Goal: Information Seeking & Learning: Learn about a topic

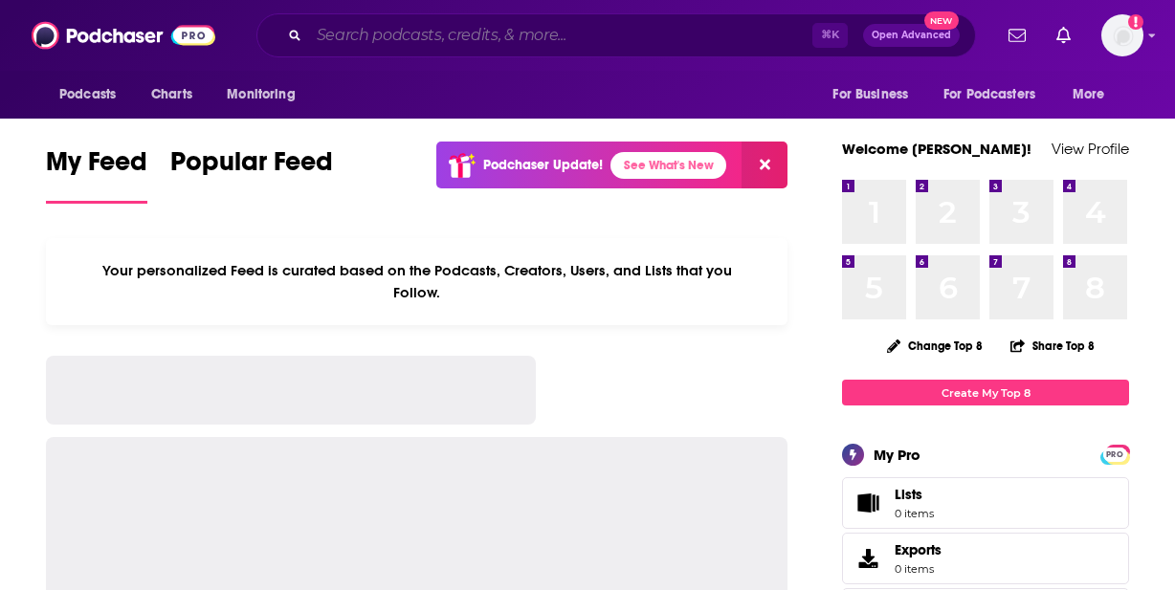
click at [358, 37] on input "Search podcasts, credits, & more..." at bounding box center [560, 35] width 503 height 31
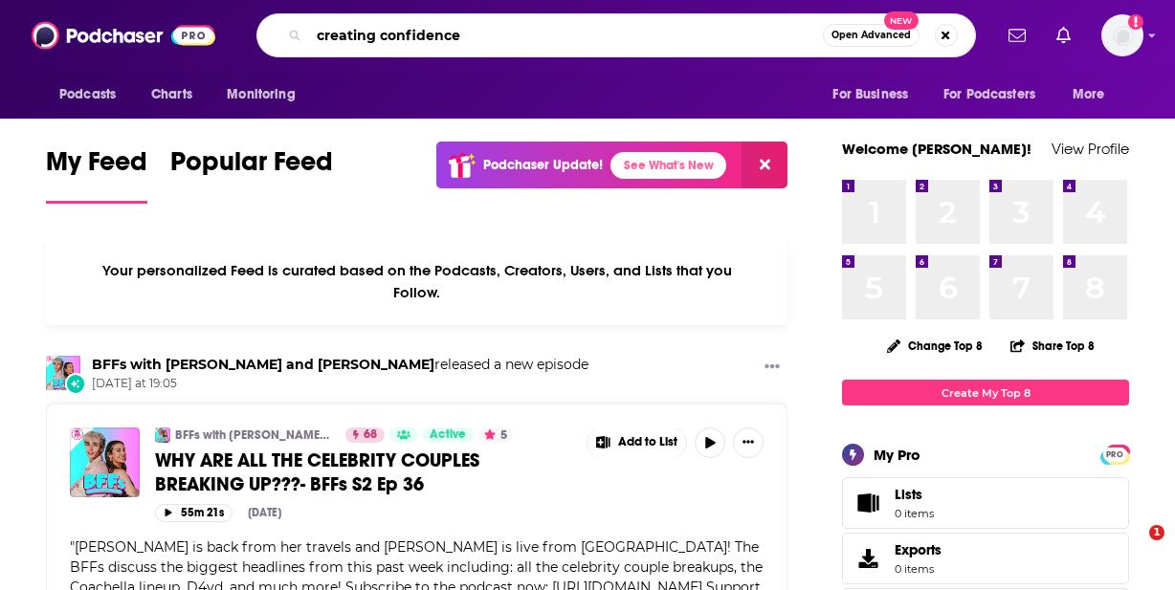
type input "creating confidence"
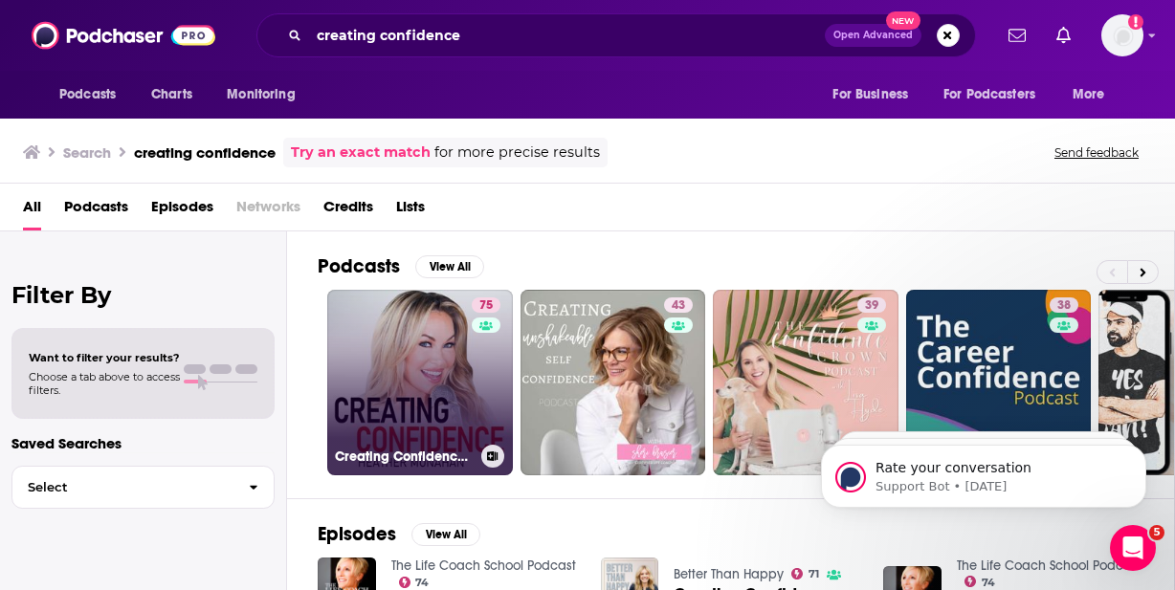
click at [429, 363] on link "75 Creating Confidence with [PERSON_NAME]" at bounding box center [420, 383] width 186 height 186
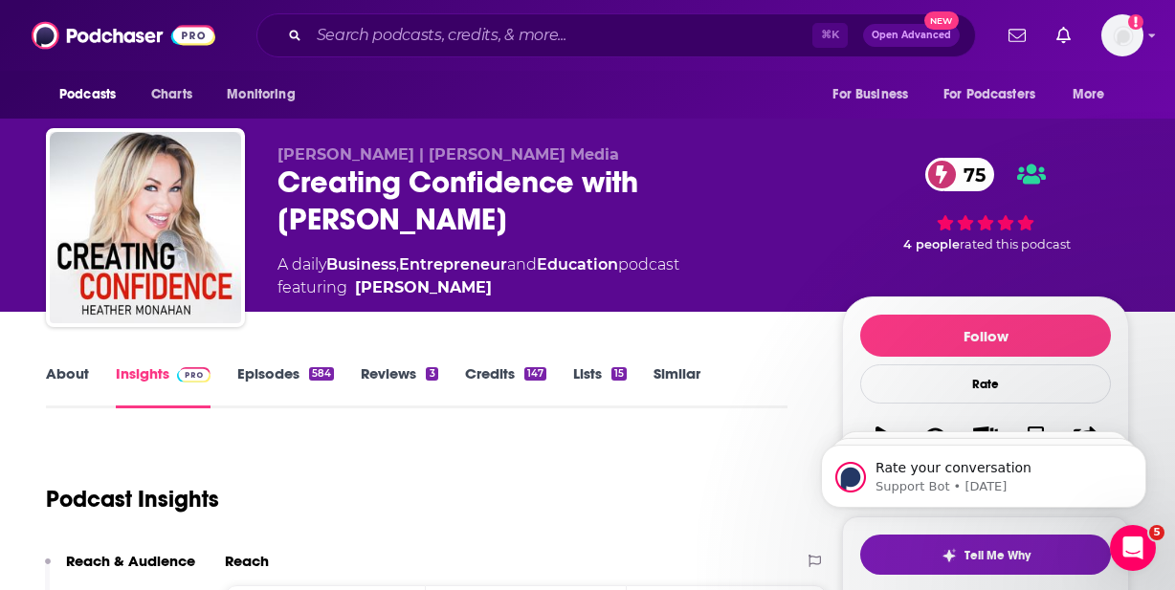
click at [63, 382] on link "About" at bounding box center [67, 386] width 43 height 44
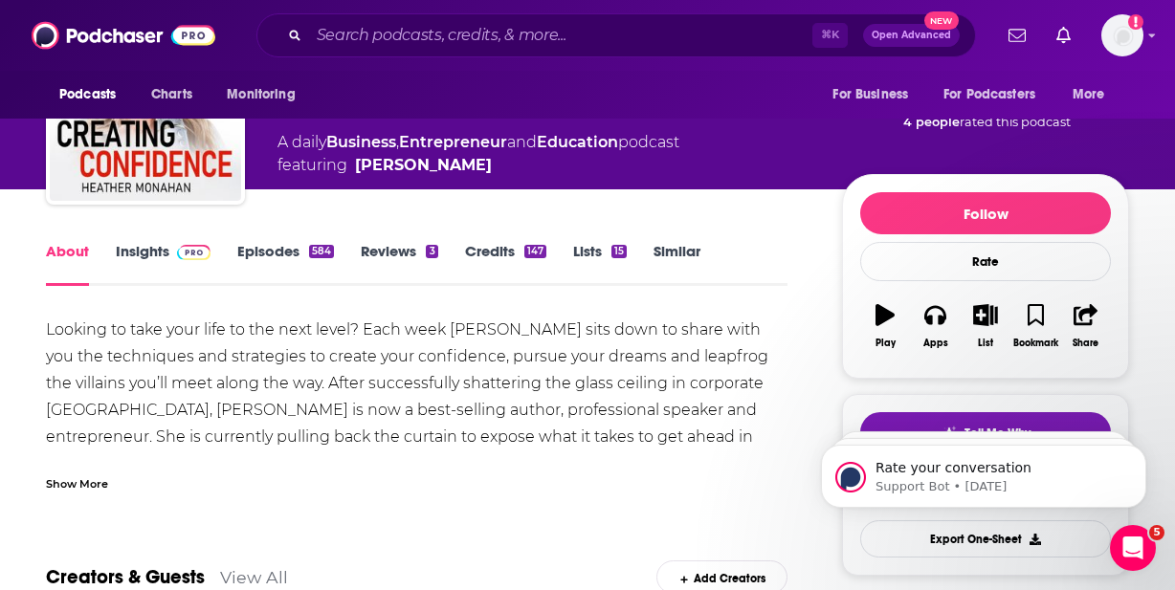
scroll to position [125, 0]
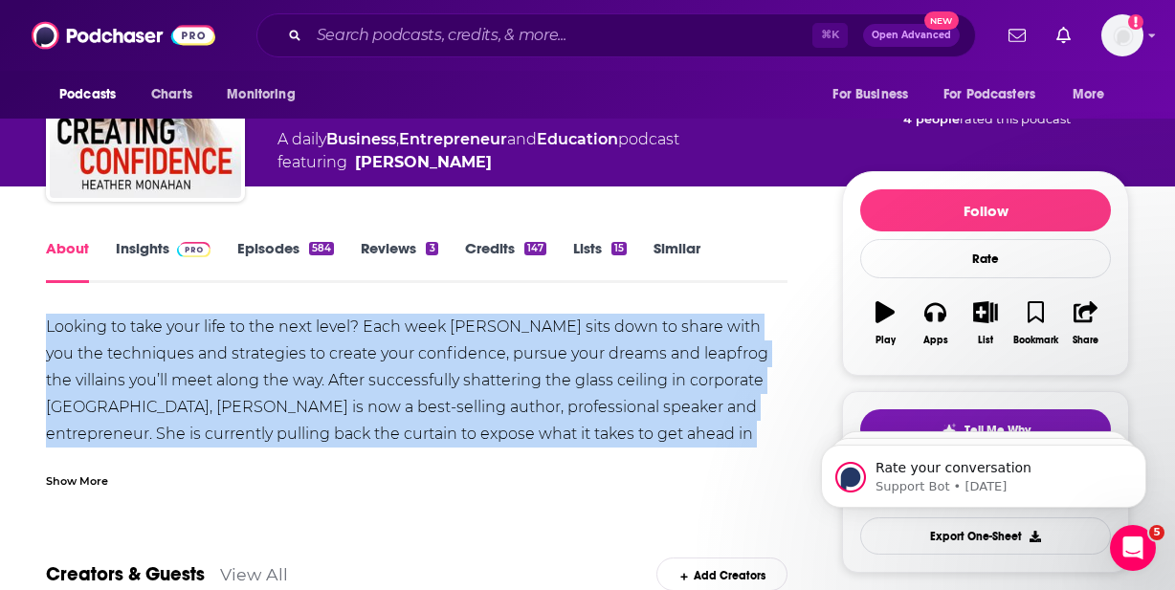
copy div "Looking to take your life to the next level? Each week [PERSON_NAME] sits down …"
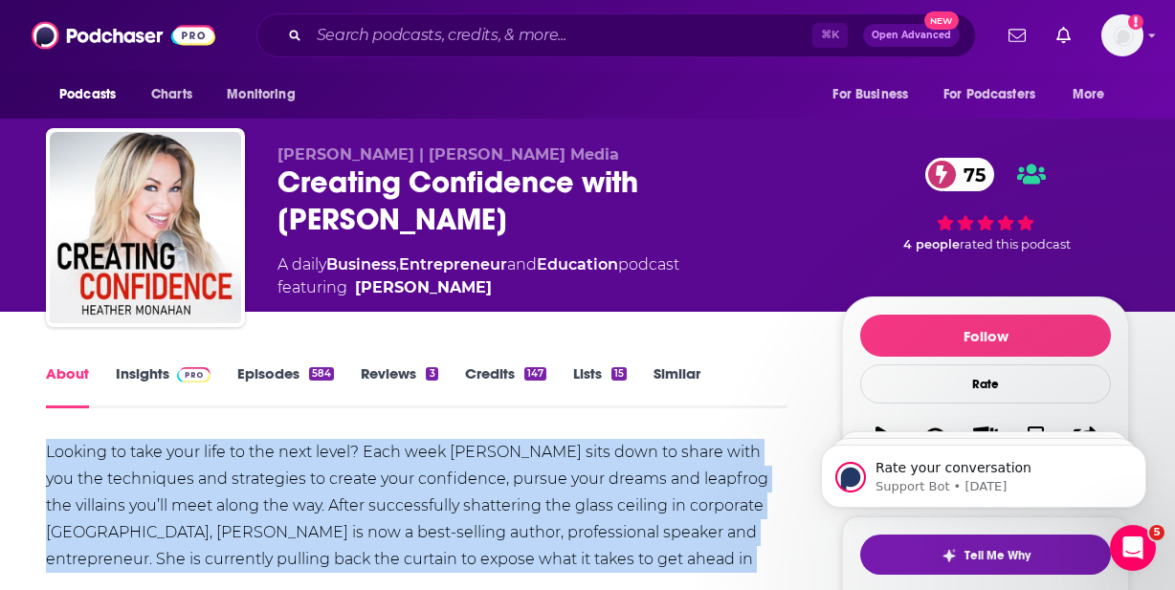
scroll to position [0, 0]
click at [173, 375] on span at bounding box center [189, 373] width 41 height 18
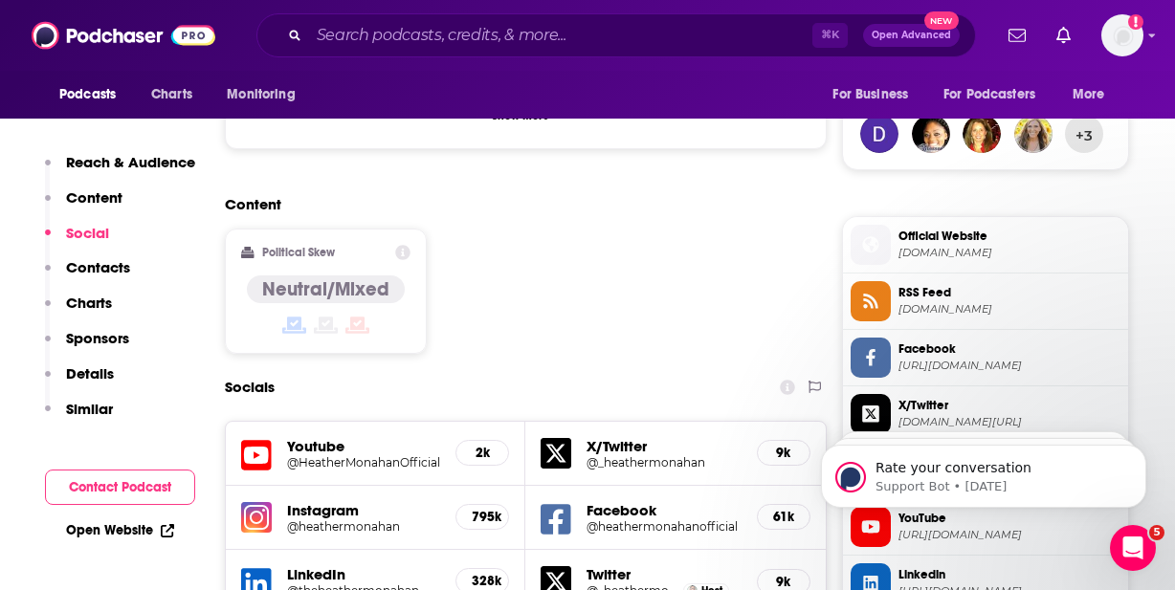
scroll to position [1425, 0]
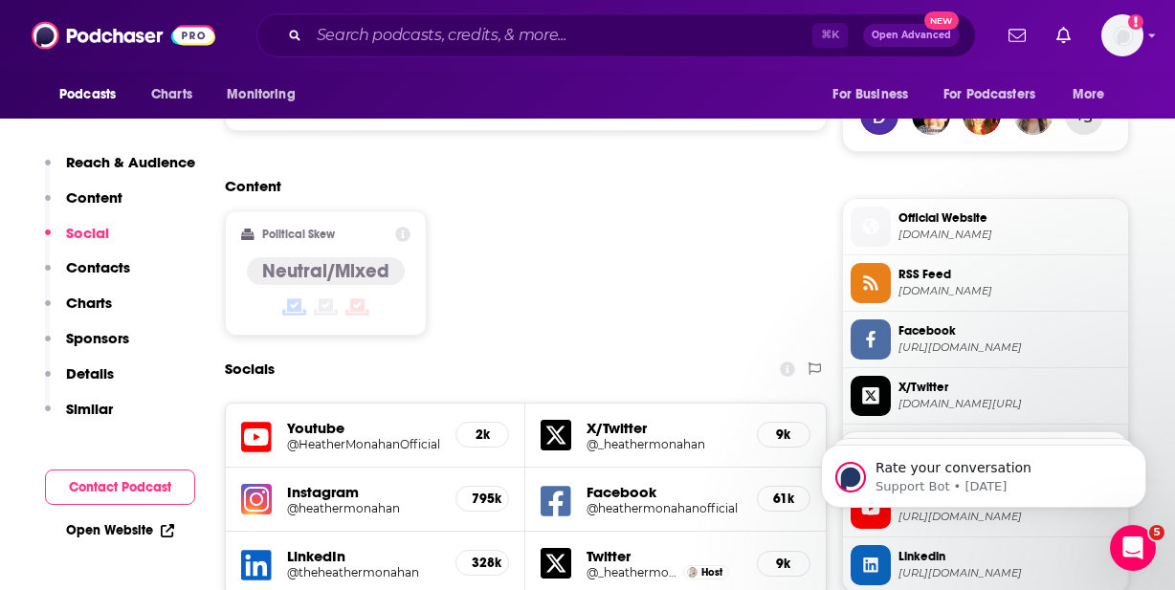
click at [315, 501] on h5 "@heathermonahan" at bounding box center [363, 508] width 153 height 14
click at [316, 437] on h5 "@HeatherMonahanOfficial" at bounding box center [363, 444] width 153 height 14
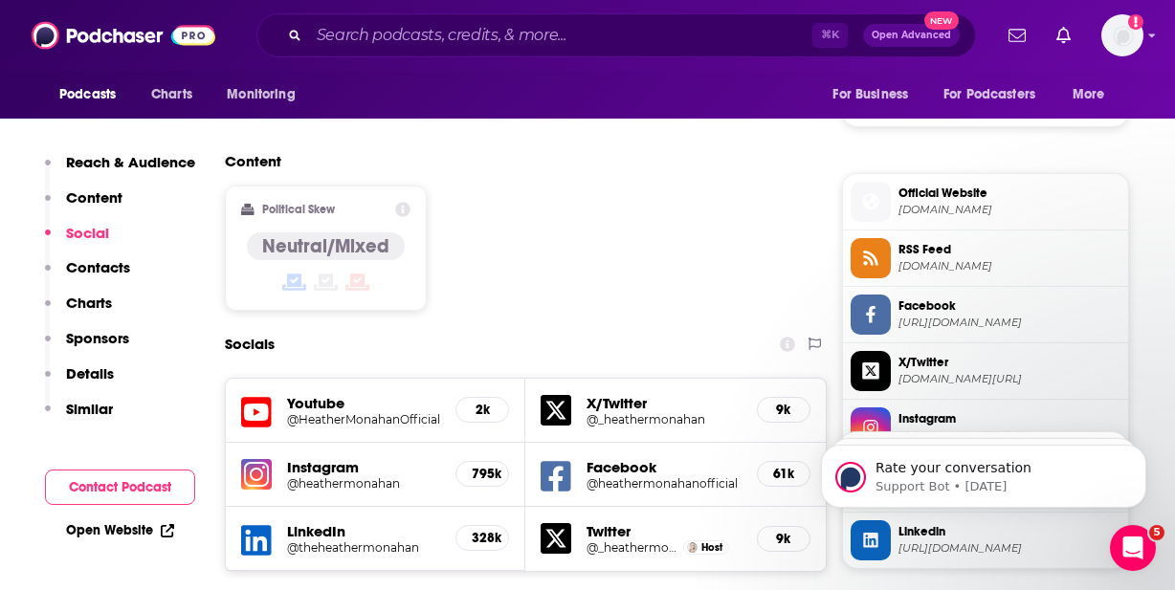
scroll to position [1451, 0]
click at [97, 299] on p "Charts" at bounding box center [89, 303] width 46 height 18
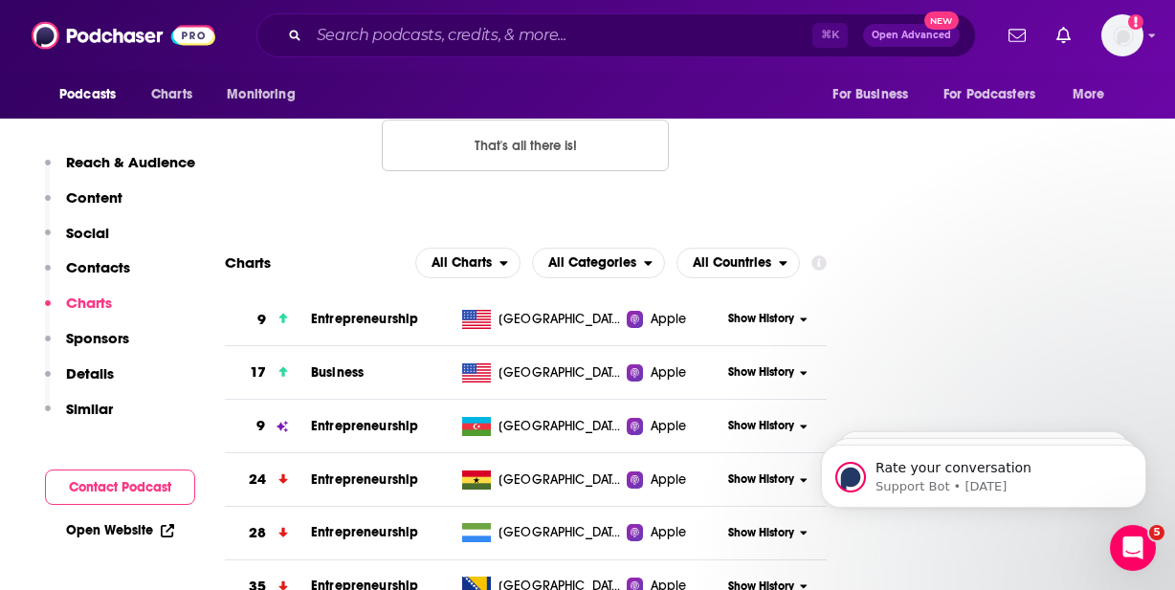
scroll to position [2250, 0]
click at [757, 312] on span "Show History" at bounding box center [761, 320] width 66 height 16
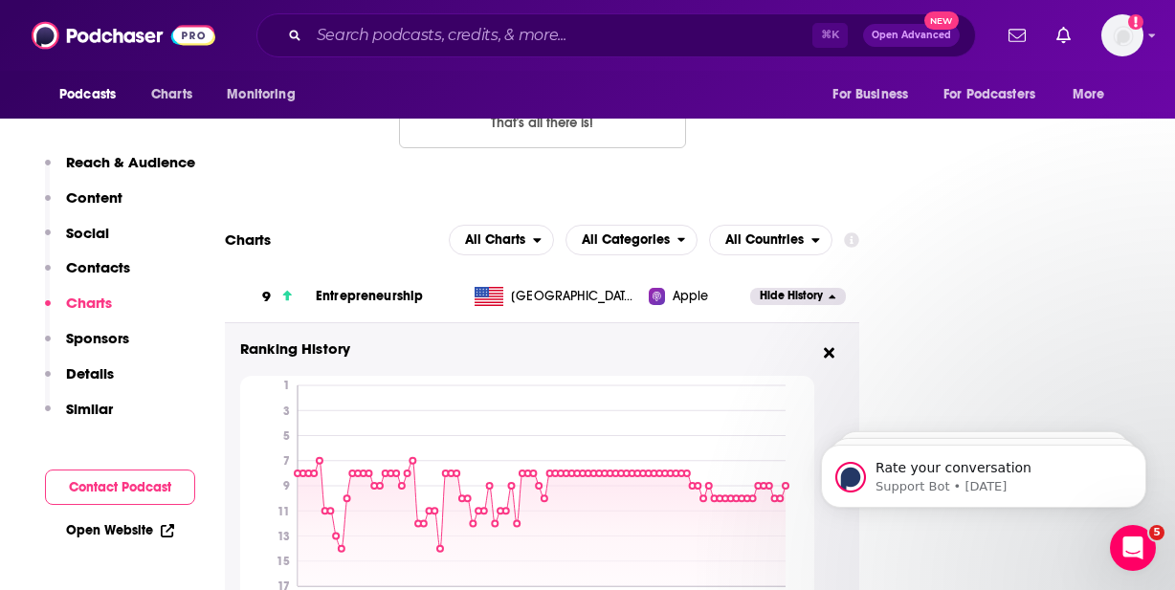
scroll to position [2270, 2]
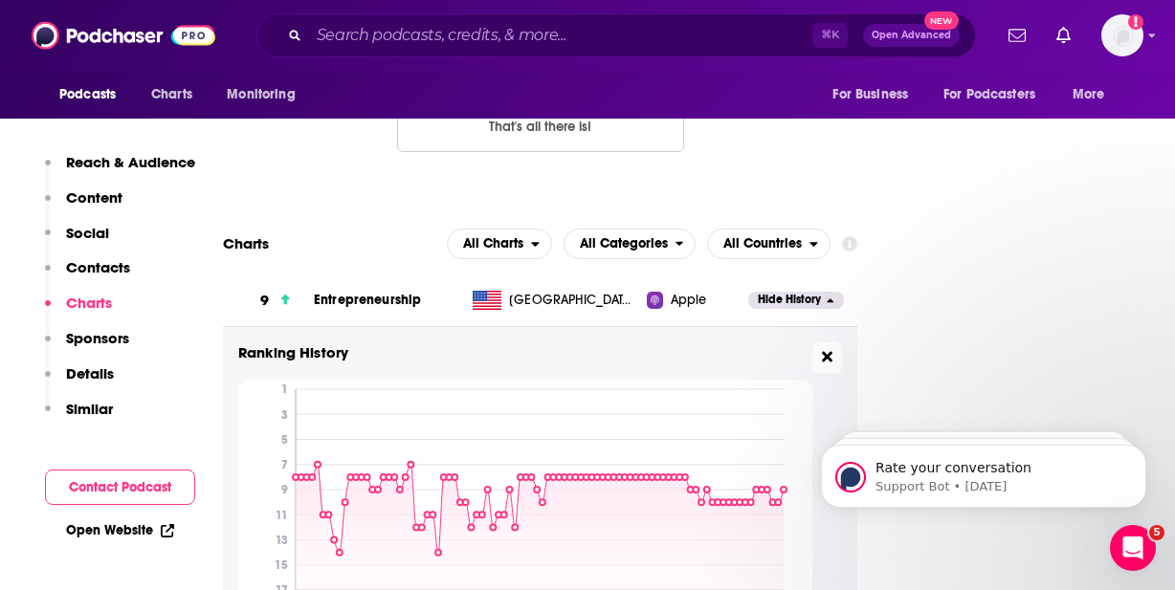
click at [832, 349] on icon at bounding box center [827, 356] width 11 height 15
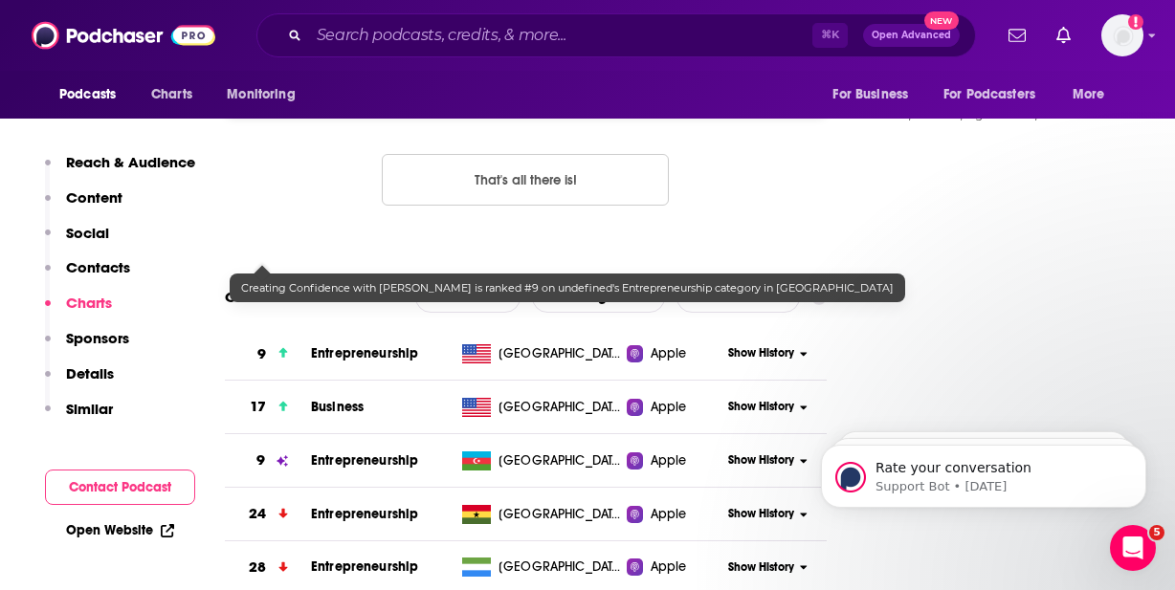
scroll to position [2215, 2]
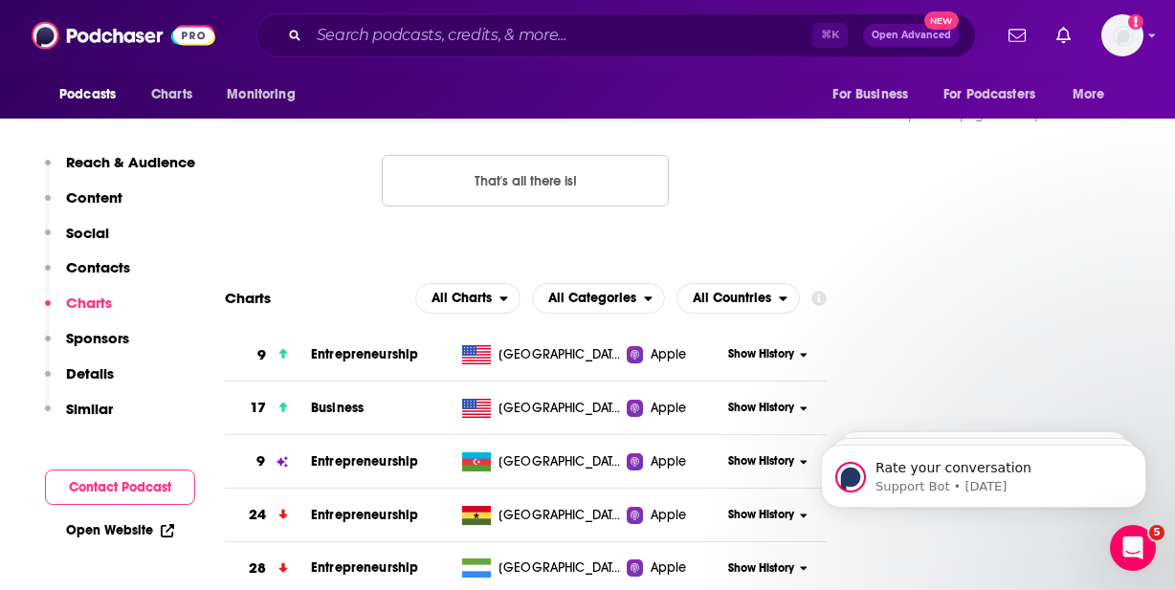
click at [656, 345] on span "Apple" at bounding box center [668, 354] width 36 height 19
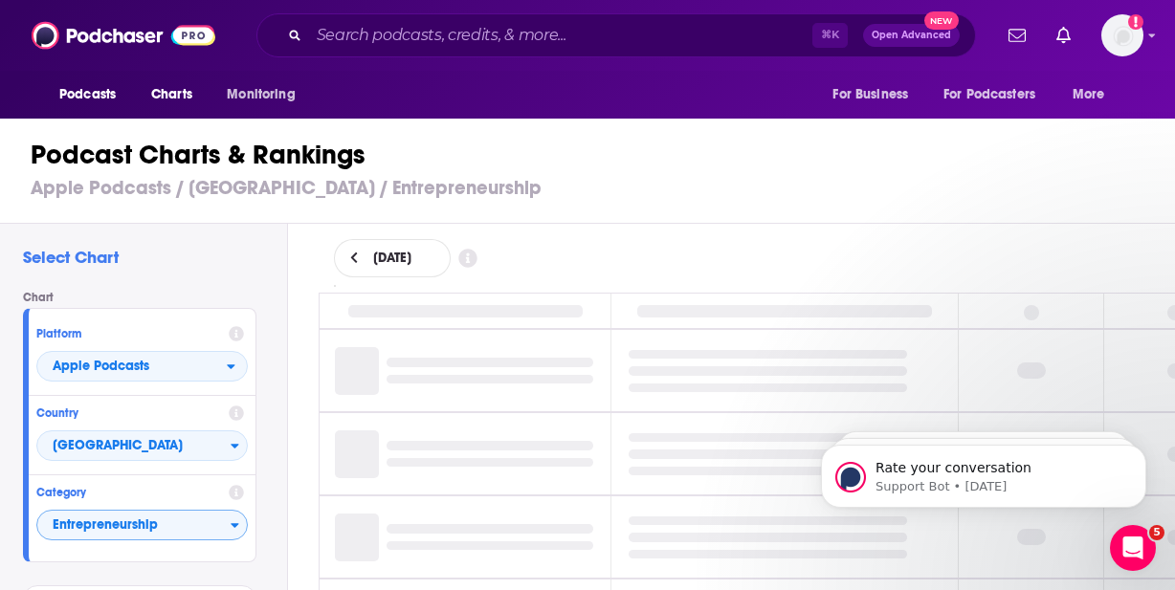
click at [164, 526] on span "Entrepreneurship" at bounding box center [133, 526] width 193 height 33
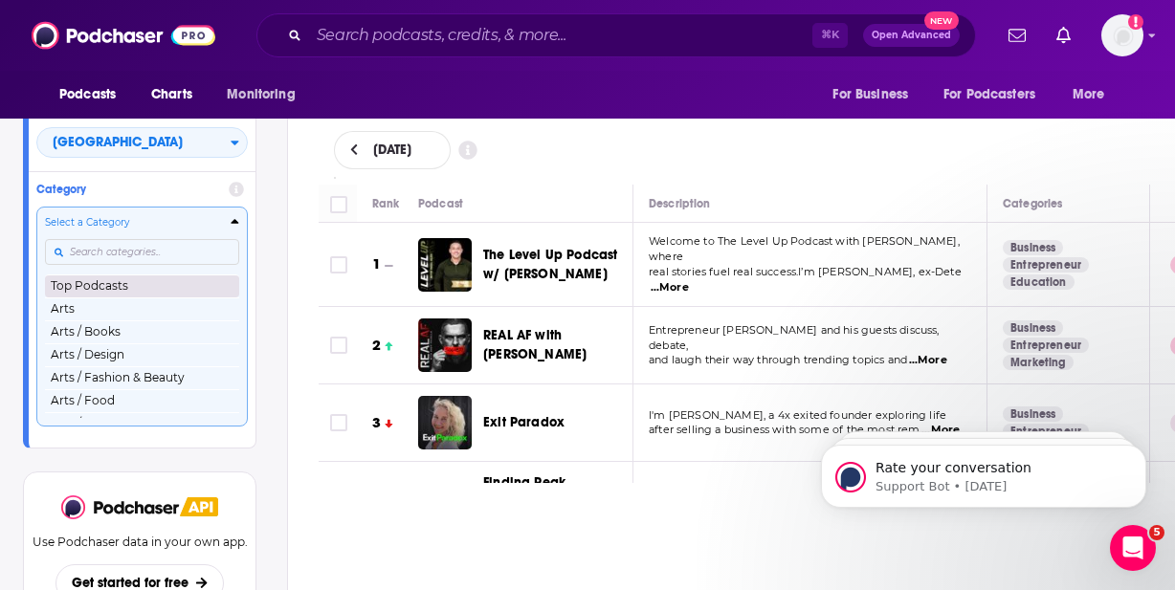
click at [121, 289] on button "Top Podcasts" at bounding box center [142, 286] width 194 height 23
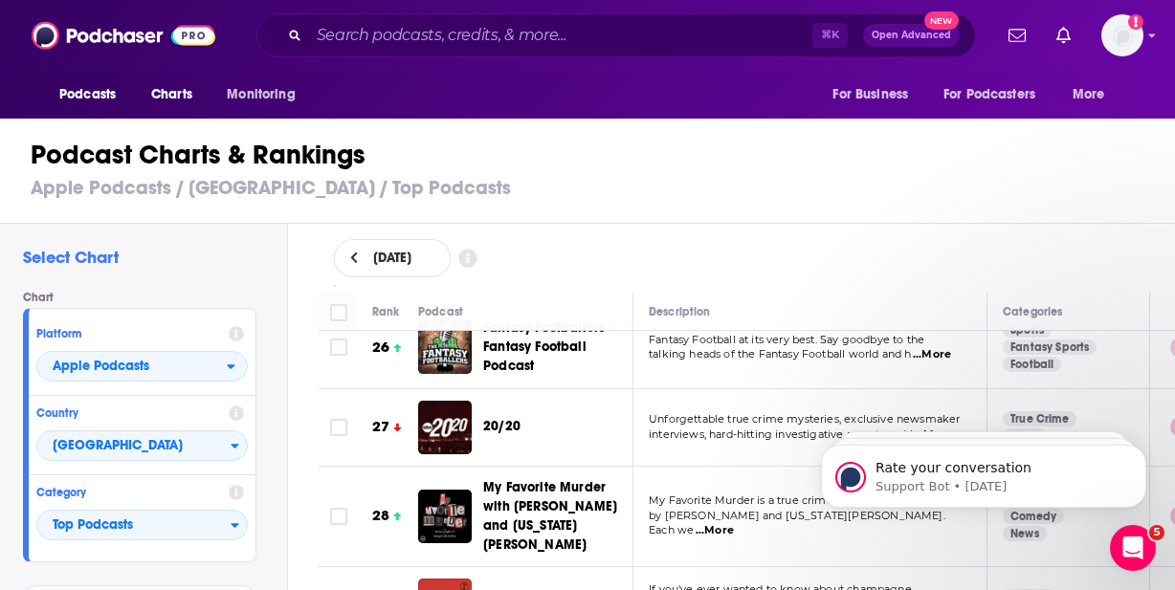
click at [283, 442] on div "Select Chart Chart Platform Apple Podcasts Country [GEOGRAPHIC_DATA] Category T…" at bounding box center [143, 461] width 287 height 474
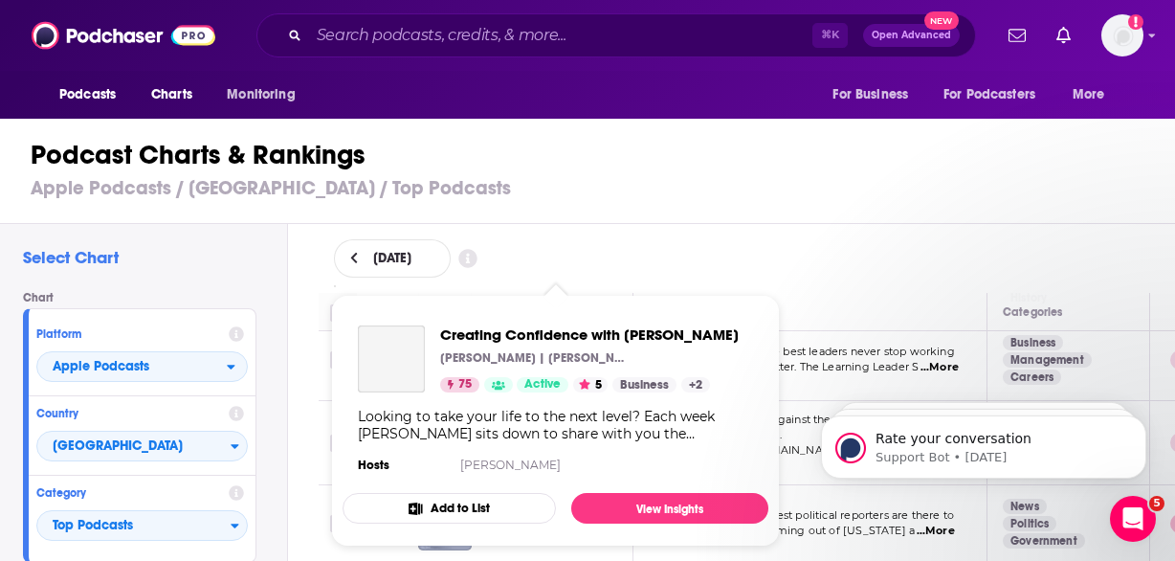
scroll to position [8949, 0]
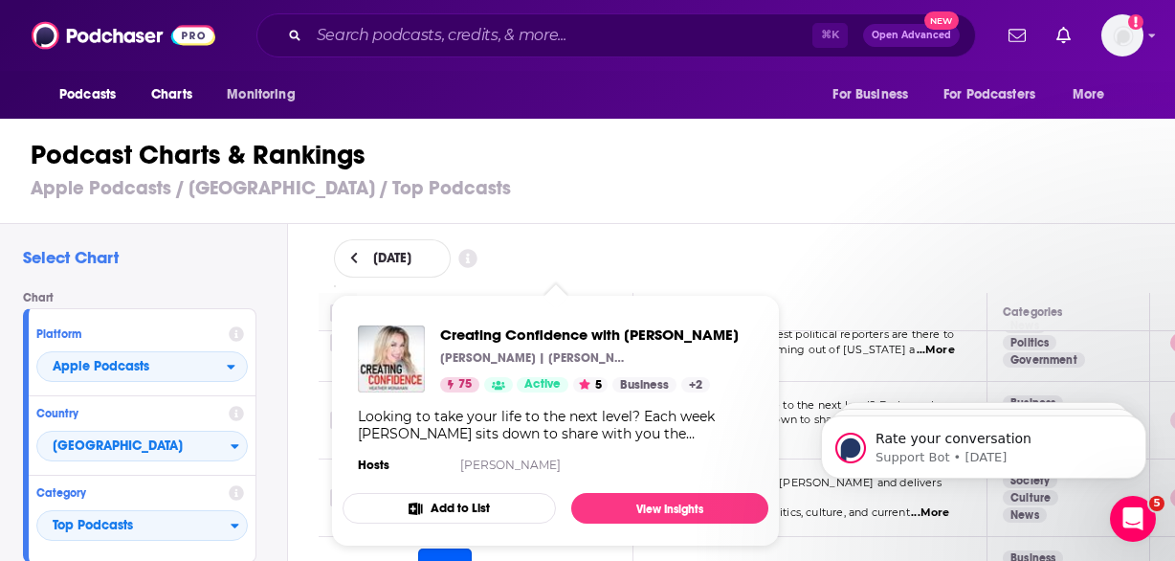
click at [840, 268] on div "[DATE]" at bounding box center [747, 258] width 826 height 38
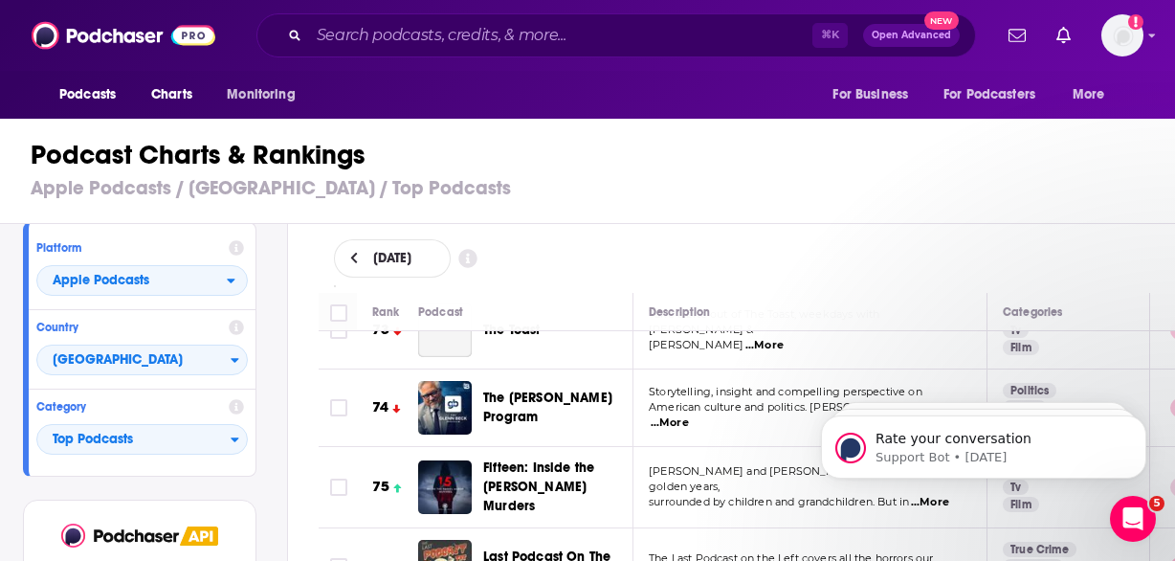
scroll to position [52, 0]
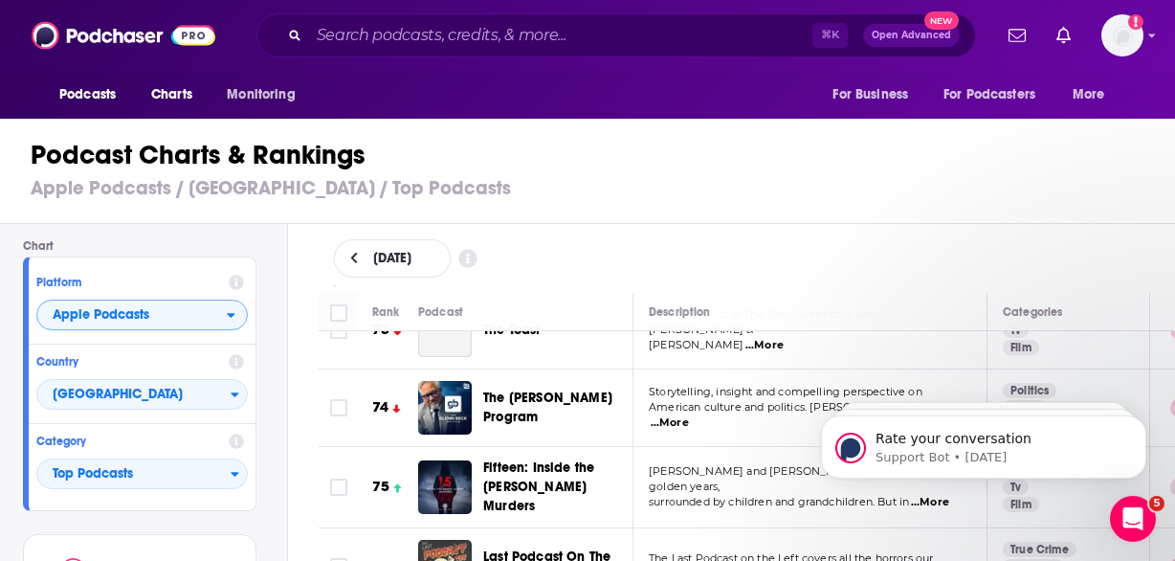
click at [231, 316] on icon "open menu" at bounding box center [232, 316] width 8 height 5
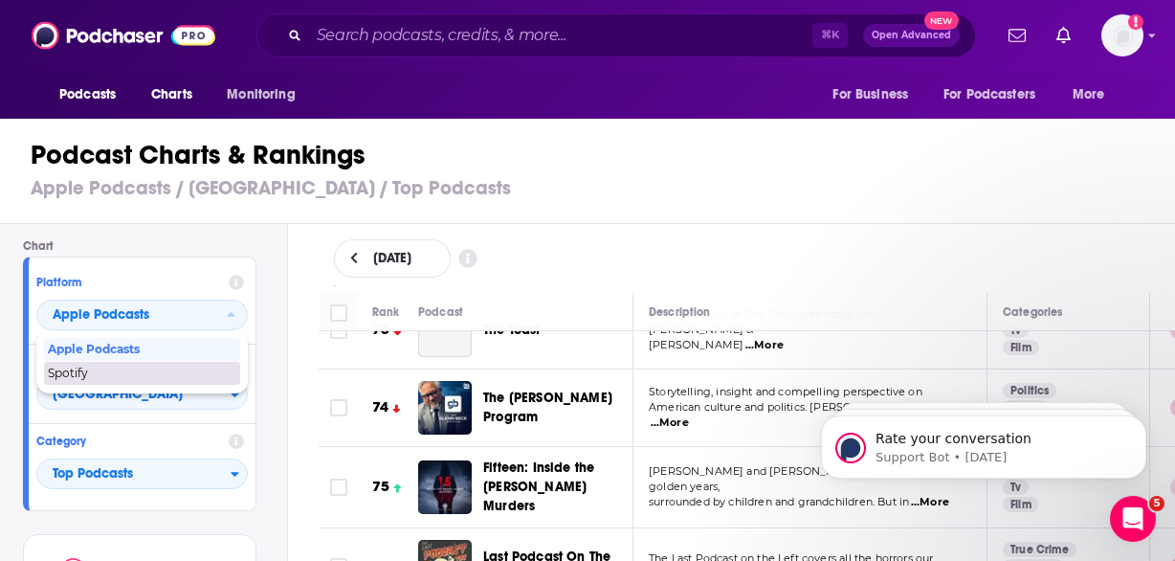
click at [130, 375] on span "Spotify" at bounding box center [141, 372] width 187 height 11
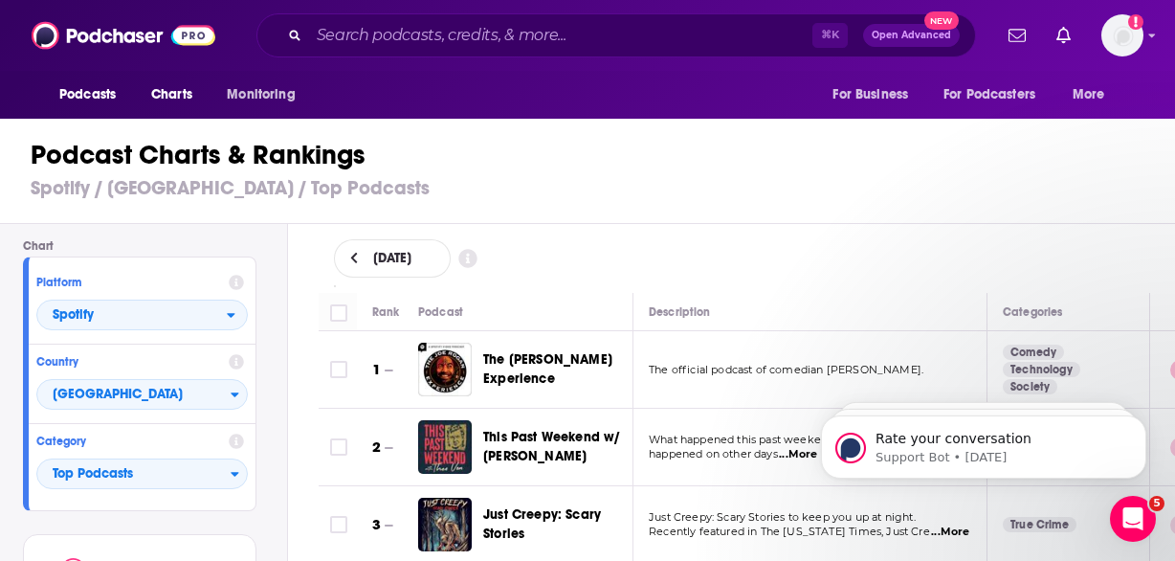
scroll to position [1809, 0]
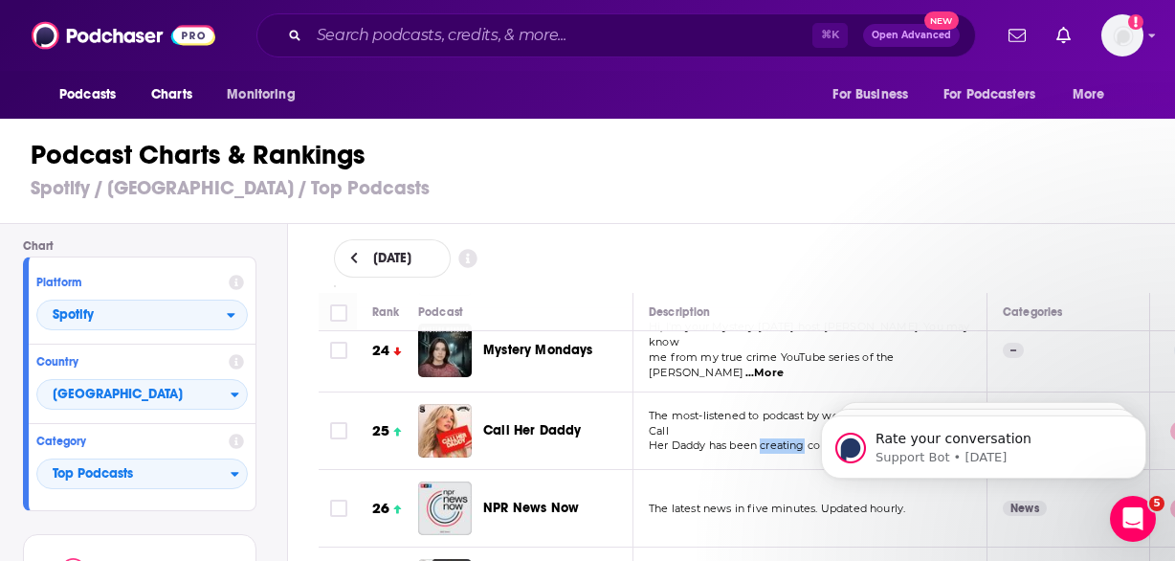
click at [289, 285] on div "Select Chart Chart Platform Spotify Country [GEOGRAPHIC_DATA] Category Top Podc…" at bounding box center [595, 446] width 1191 height 445
click at [216, 479] on span "Top Podcasts" at bounding box center [133, 474] width 193 height 33
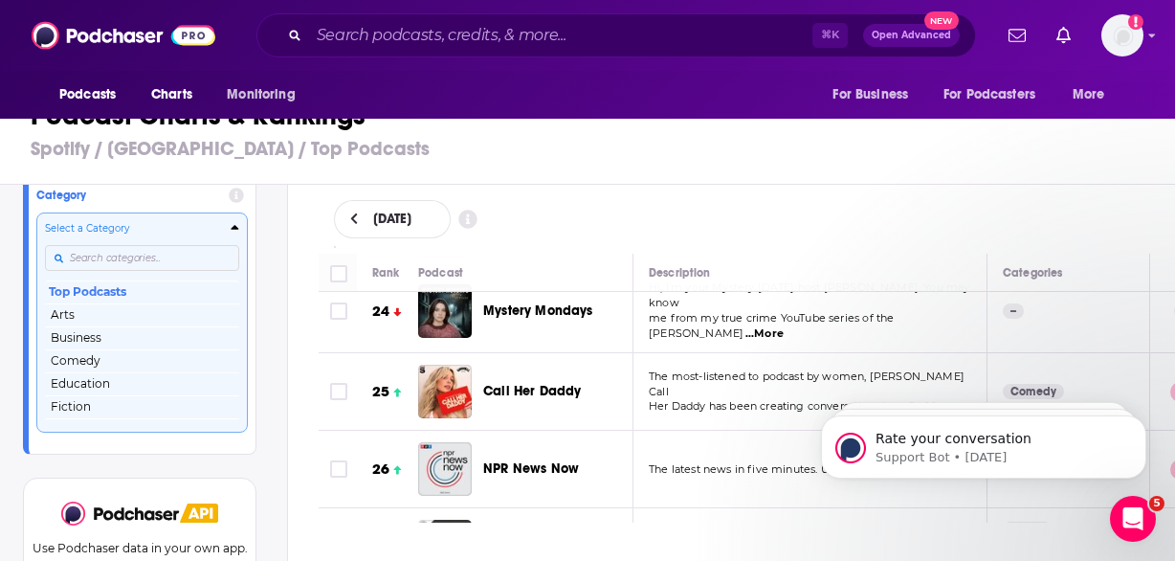
scroll to position [284, 0]
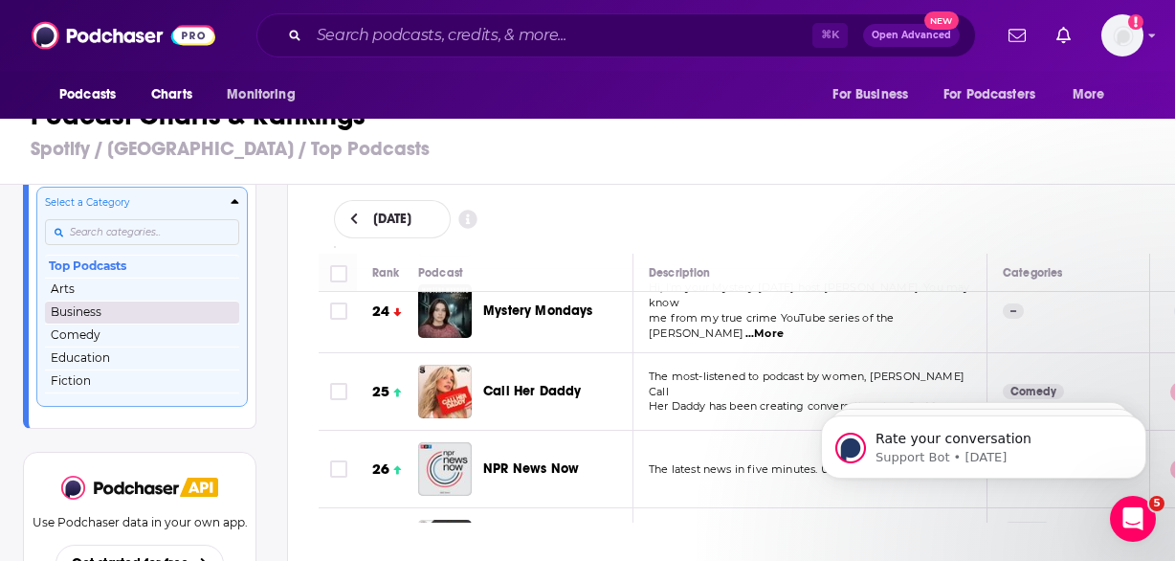
click at [86, 314] on button "Business" at bounding box center [142, 311] width 194 height 23
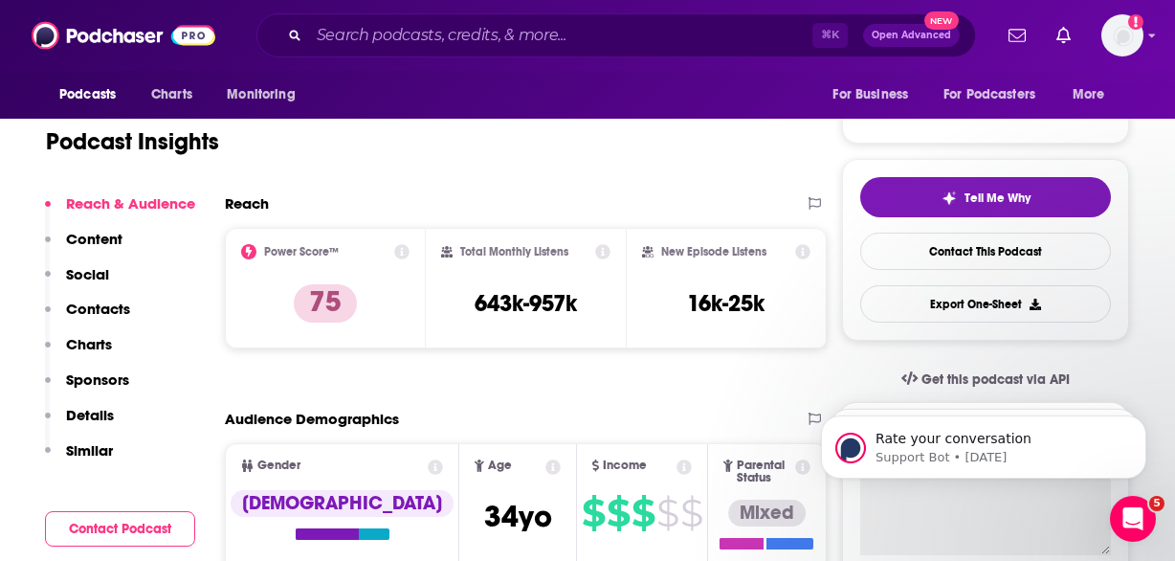
scroll to position [429, 0]
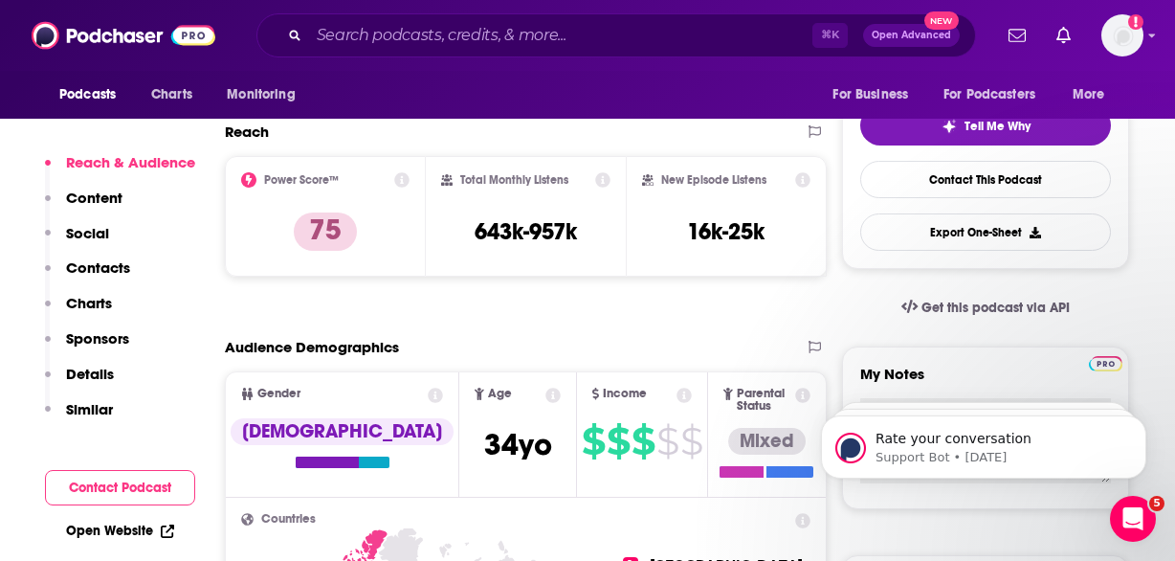
click at [99, 301] on p "Charts" at bounding box center [89, 303] width 46 height 18
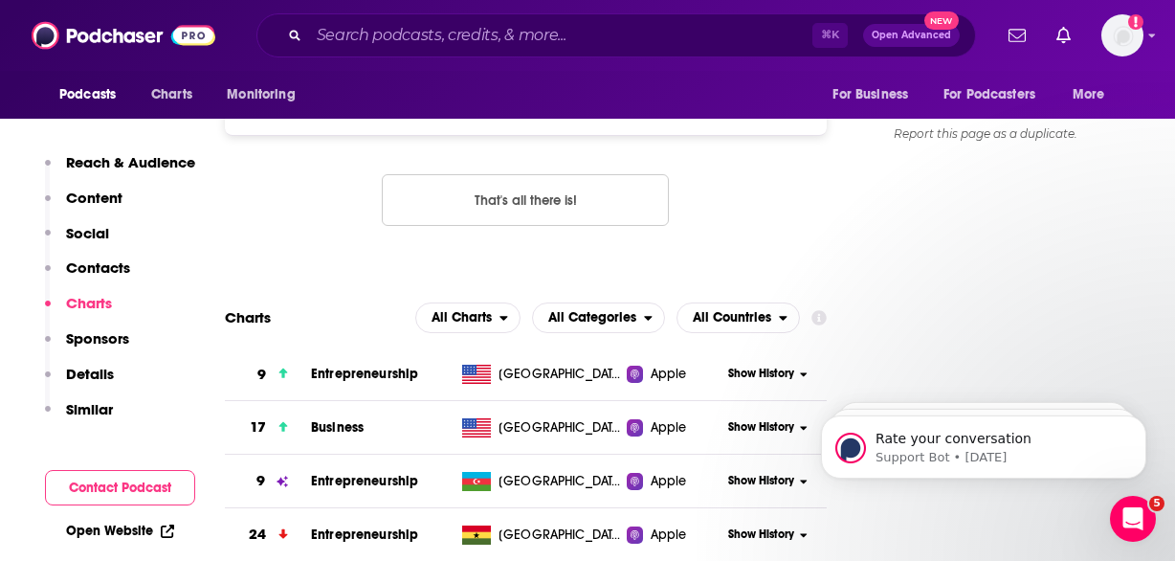
scroll to position [2190, 0]
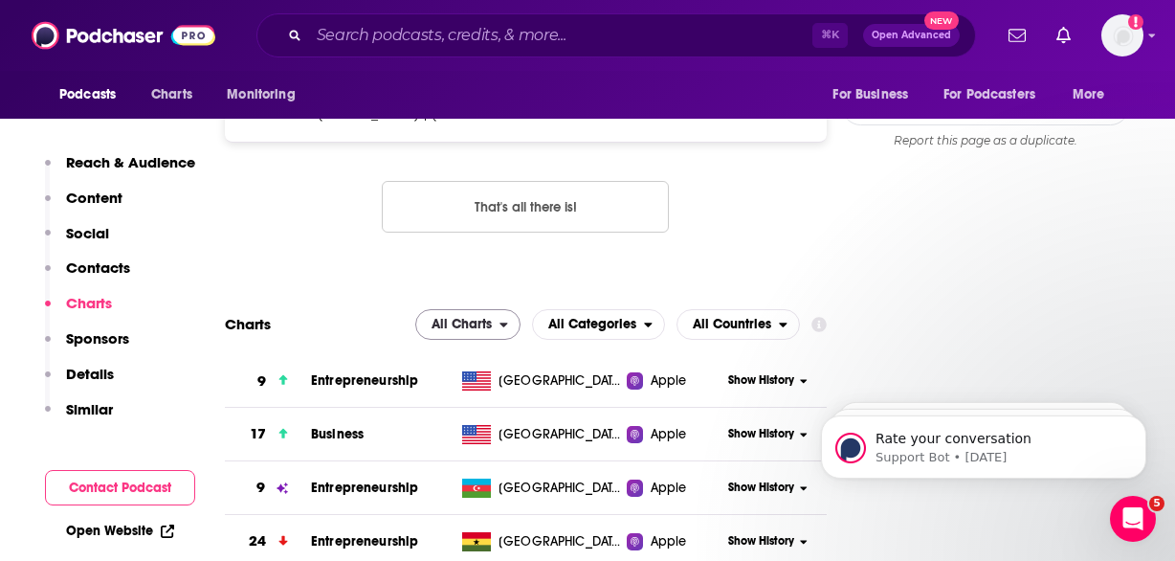
click at [514, 318] on div "open menu" at bounding box center [509, 324] width 20 height 13
click at [485, 401] on span "Spotify Charts" at bounding box center [467, 406] width 81 height 11
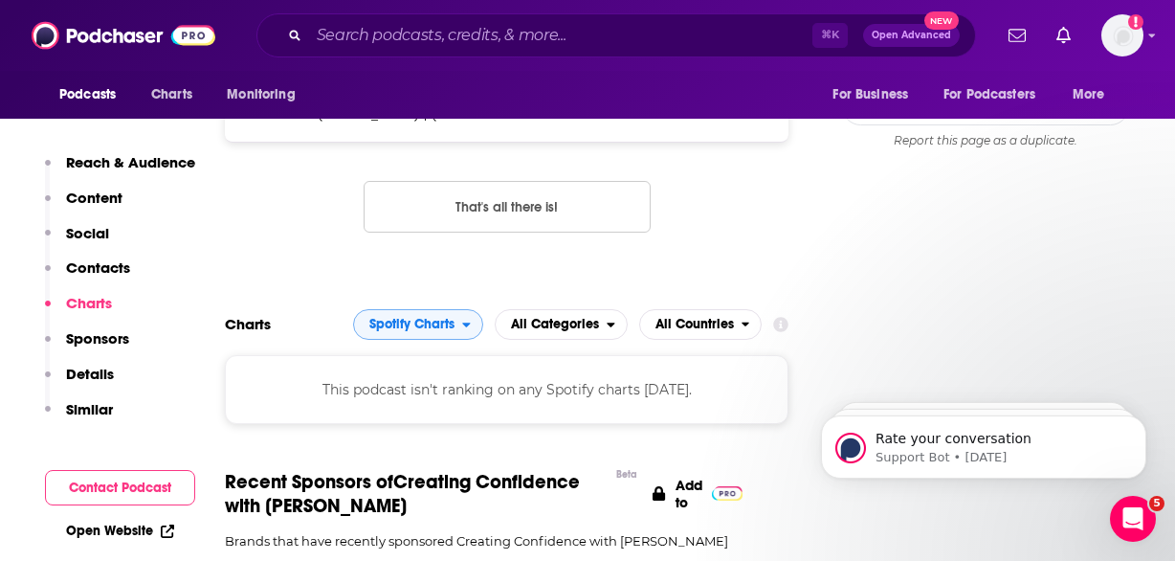
click at [468, 322] on icon "open menu" at bounding box center [466, 324] width 8 height 5
click at [426, 377] on span "Apple Charts" at bounding box center [416, 382] width 105 height 11
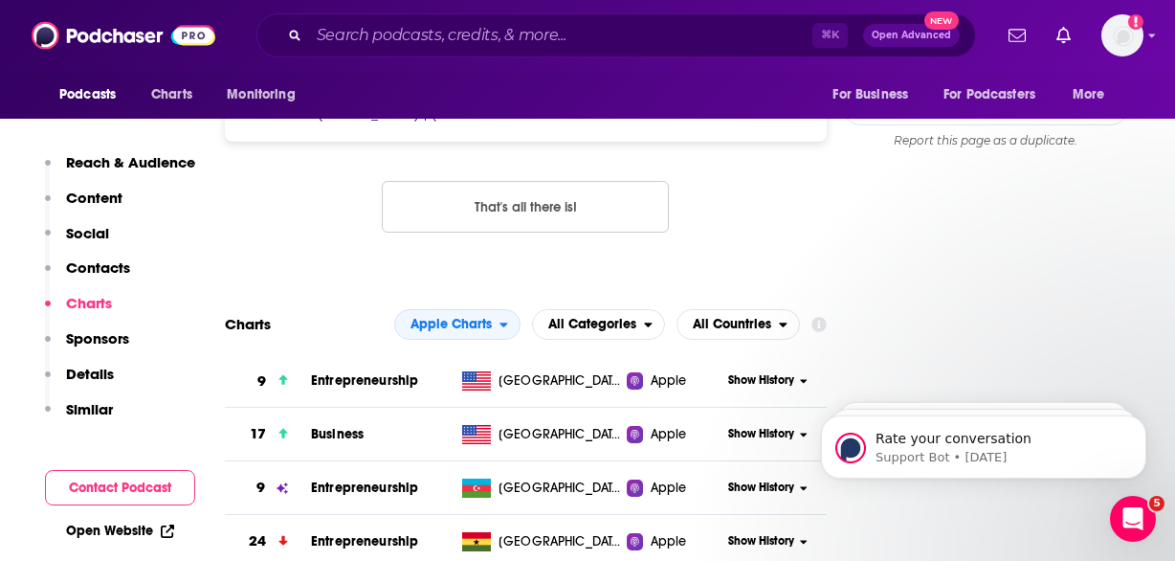
click at [782, 372] on span "Show History" at bounding box center [761, 380] width 66 height 16
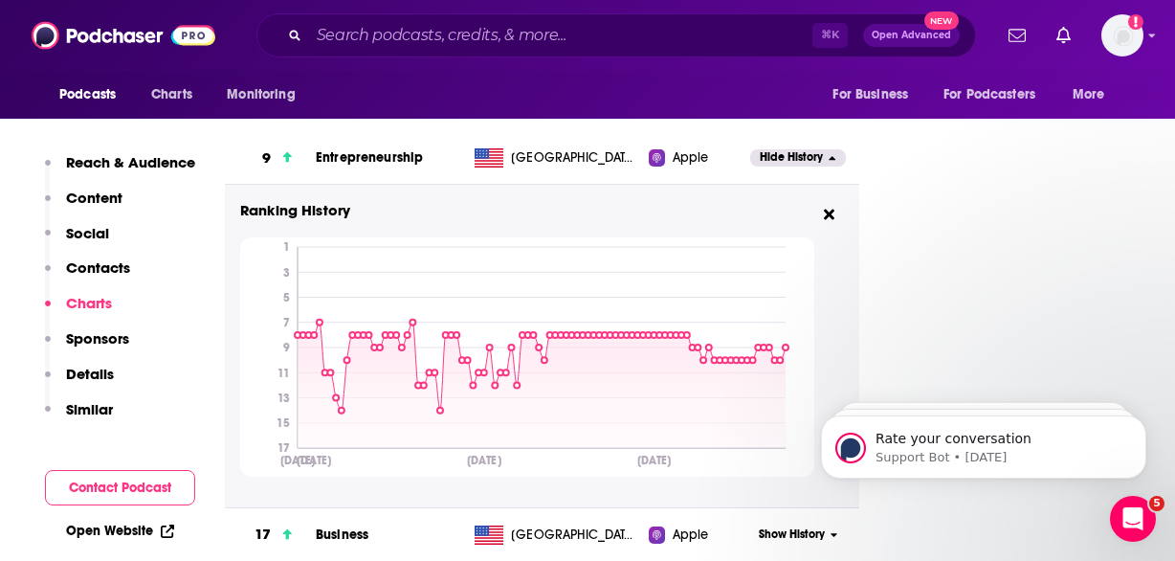
scroll to position [2411, 0]
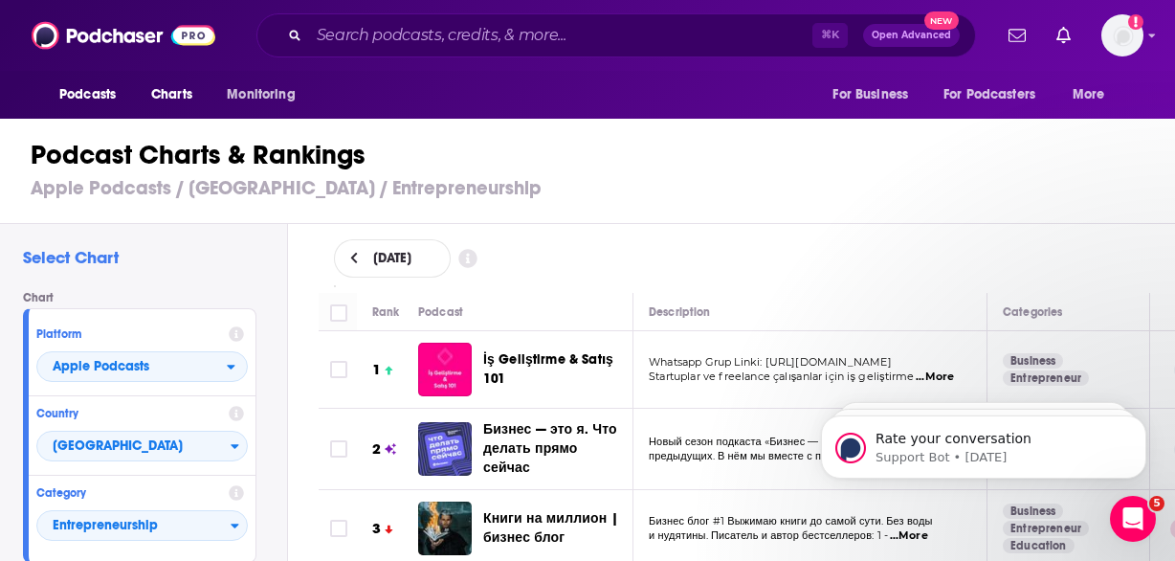
click at [411, 262] on span "[DATE]" at bounding box center [392, 258] width 38 height 13
select select "8"
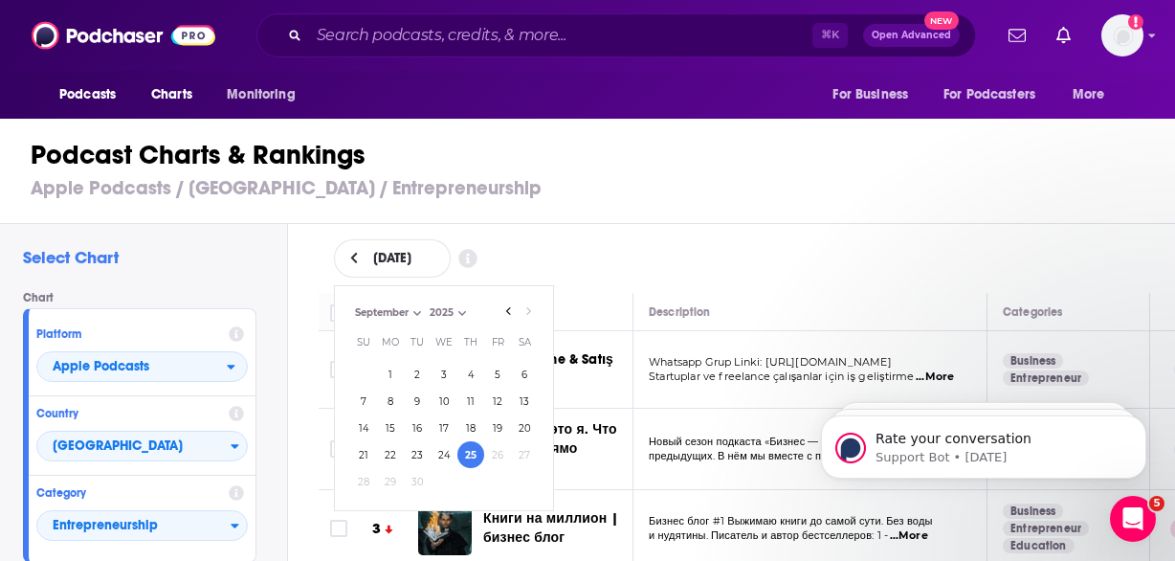
click at [317, 279] on div "[DATE] [DATE] Month: June July August September September Year: 2025 2025 Su Mo…" at bounding box center [747, 258] width 888 height 69
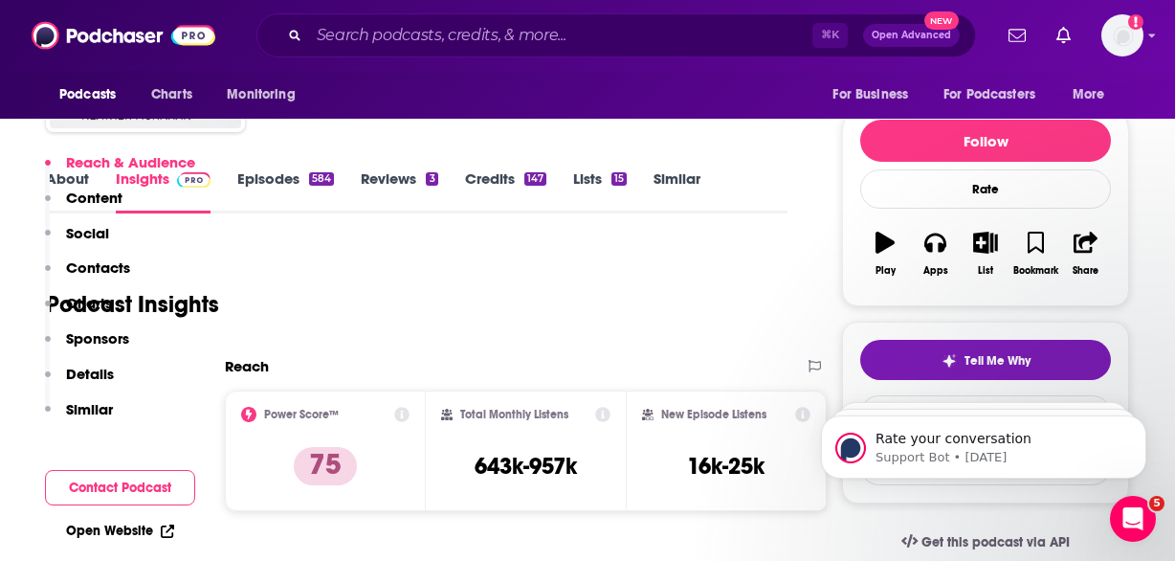
scroll to position [512, 0]
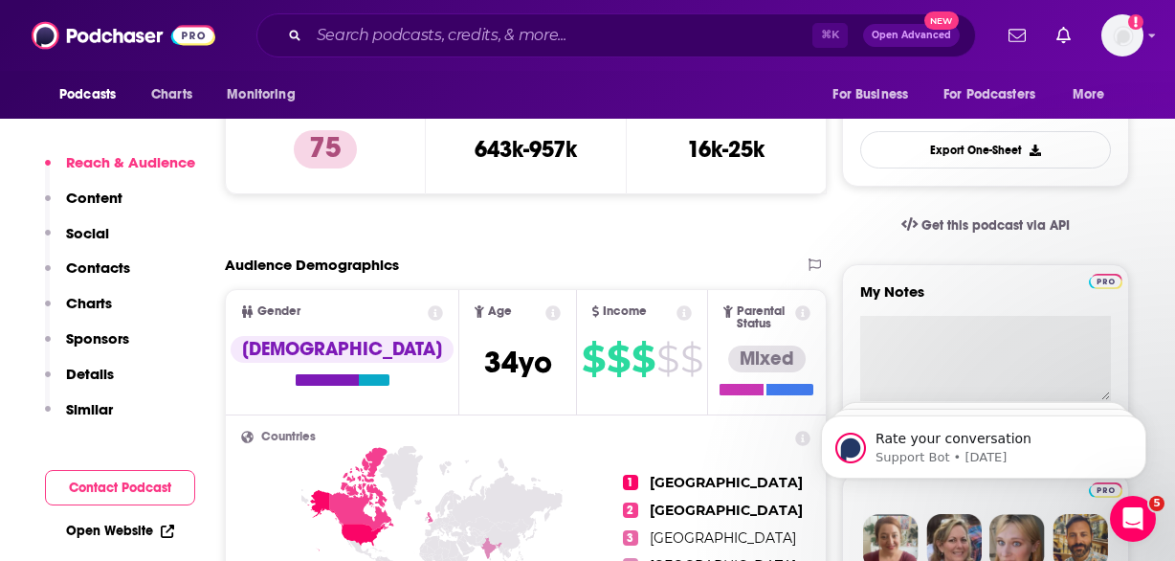
click at [97, 301] on p "Charts" at bounding box center [89, 303] width 46 height 18
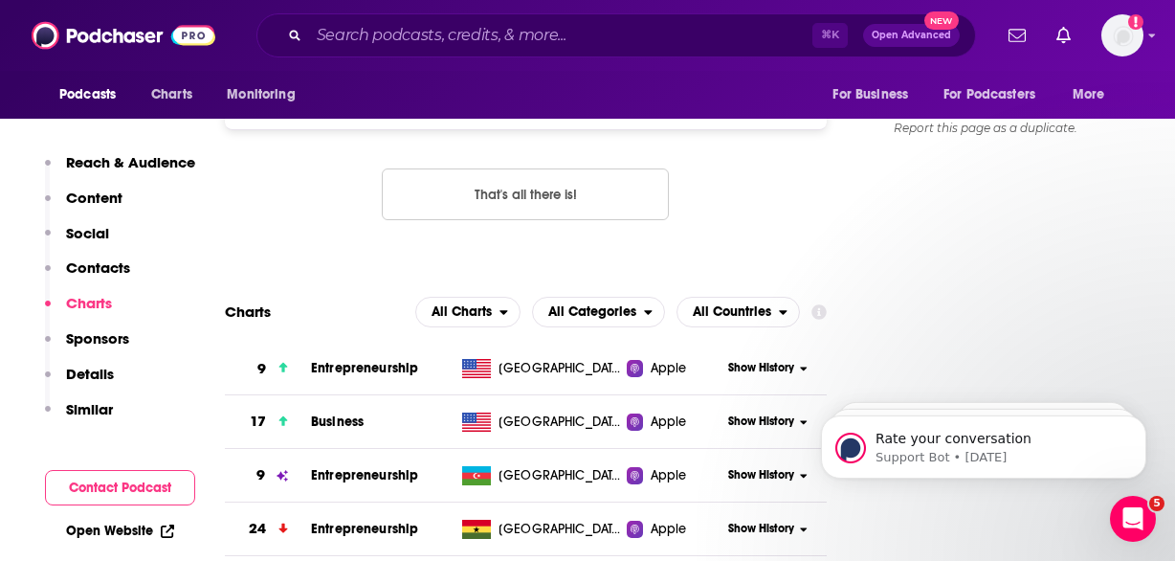
scroll to position [2208, 0]
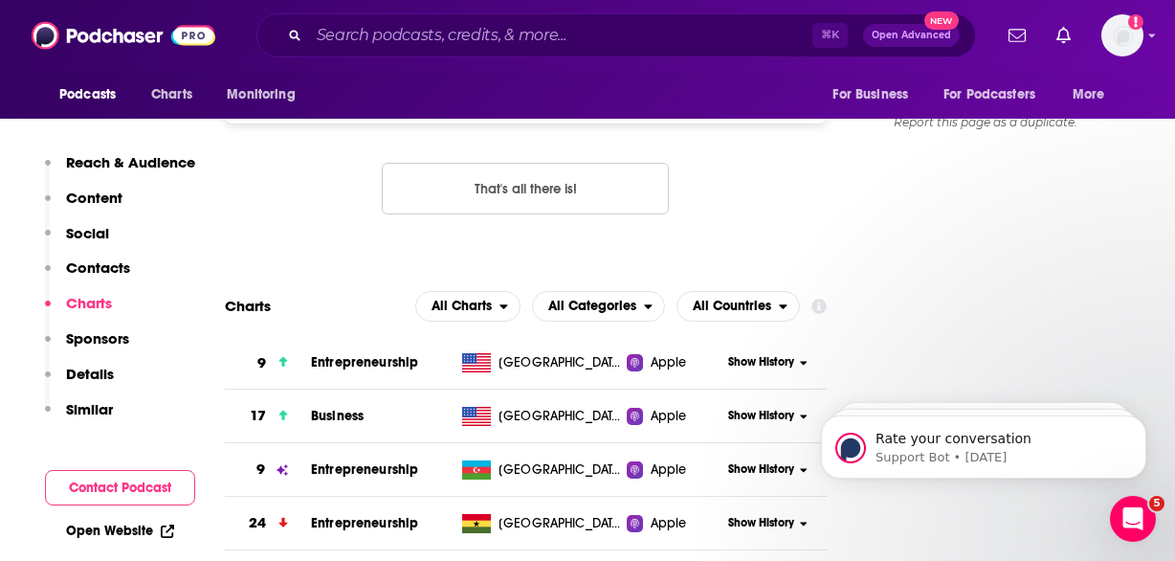
click at [772, 407] on span "Show History" at bounding box center [761, 415] width 66 height 16
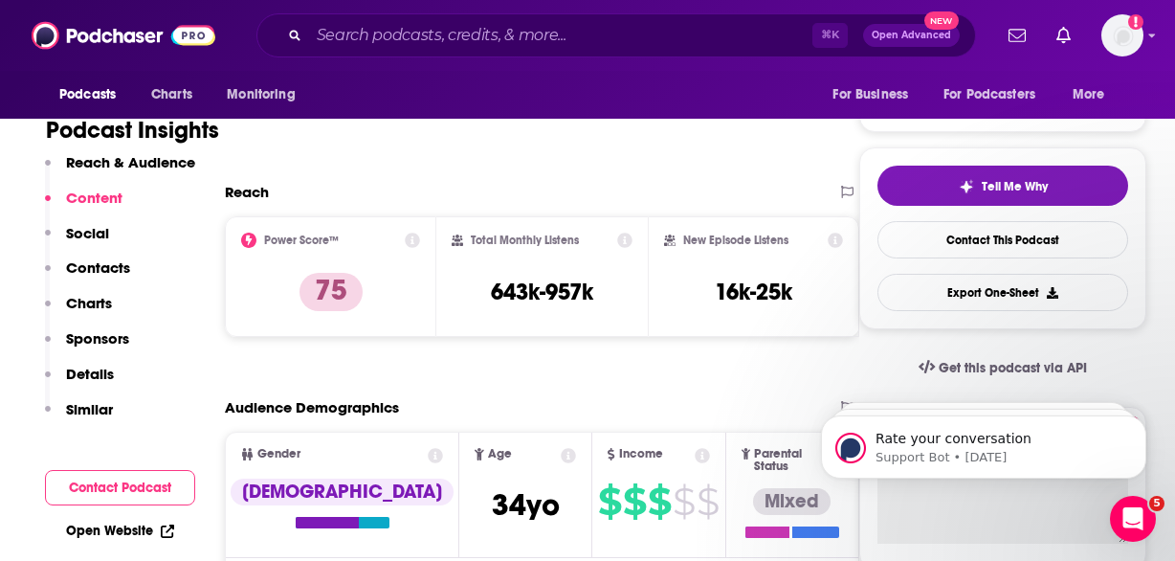
scroll to position [335, 0]
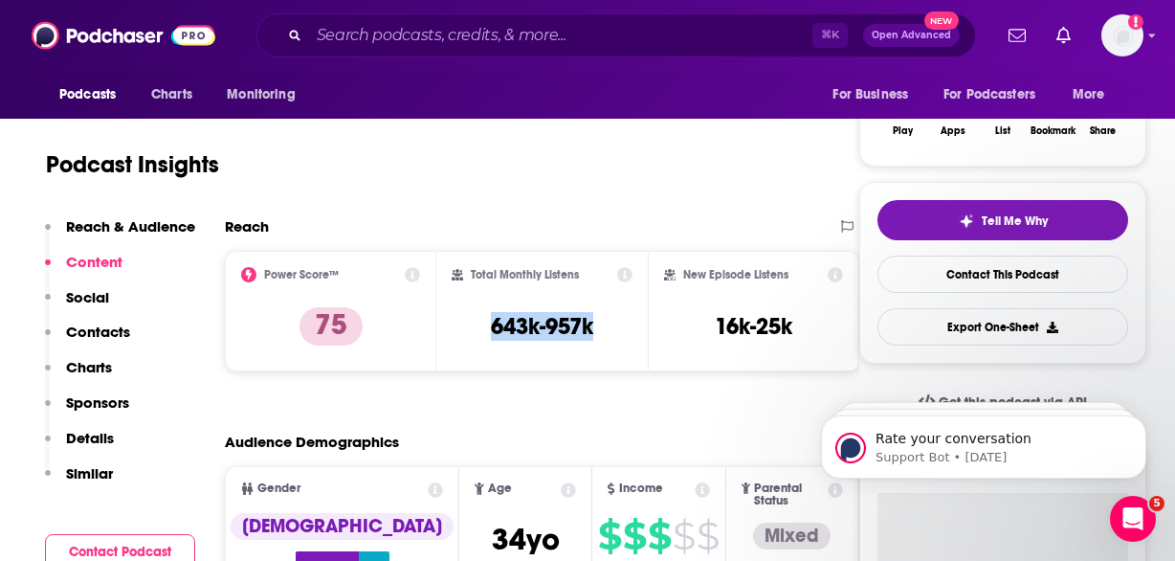
drag, startPoint x: 638, startPoint y: 328, endPoint x: 509, endPoint y: 325, distance: 129.2
click at [509, 325] on div "Total Monthly Listens 643k-957k" at bounding box center [541, 311] width 181 height 88
copy h3 "643k-957k"
